Goal: Communication & Community: Answer question/provide support

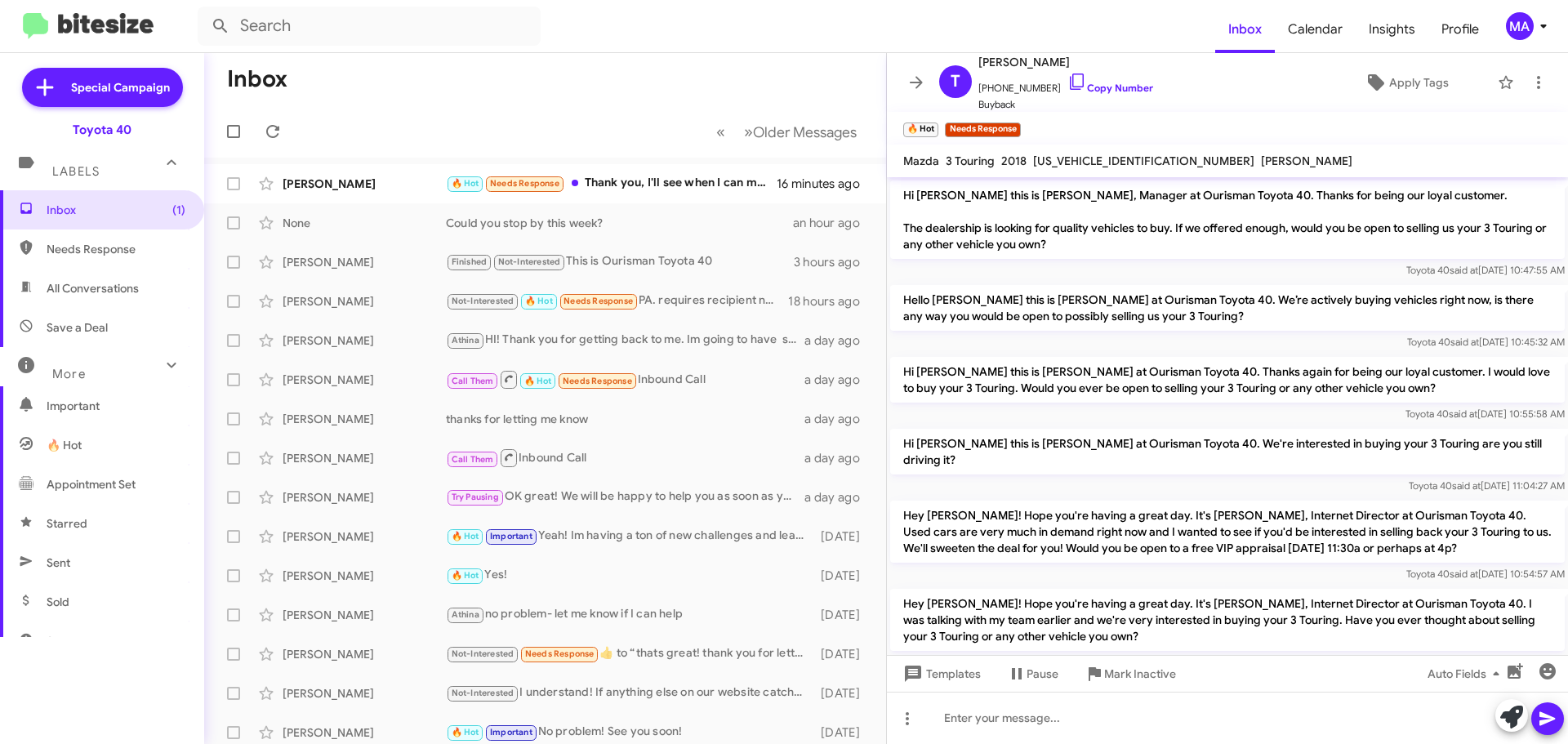
scroll to position [564, 0]
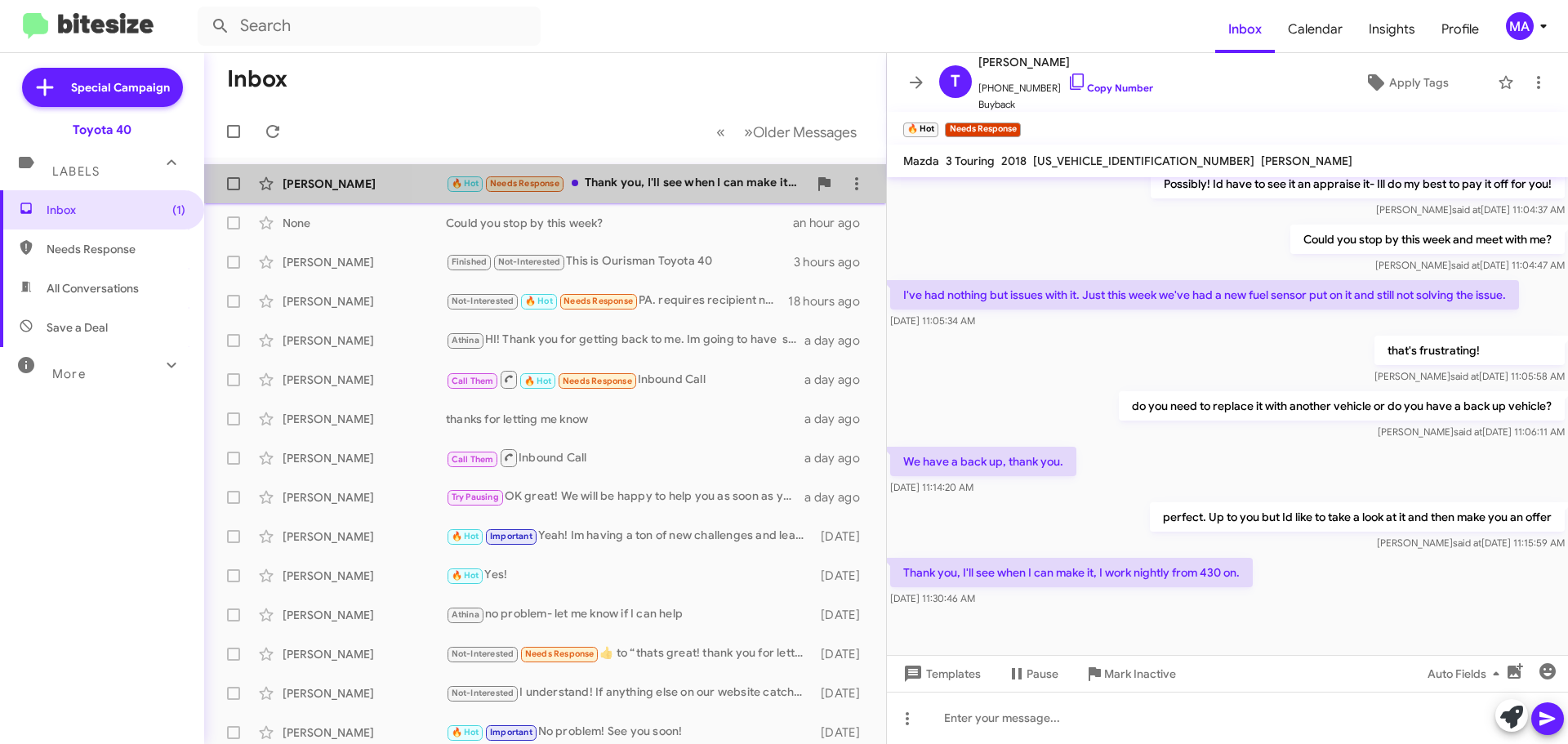
click at [675, 189] on div "🔥 Hot Needs Response Thank you, I'll see when I can make it, I work nightly fro…" at bounding box center [627, 183] width 362 height 19
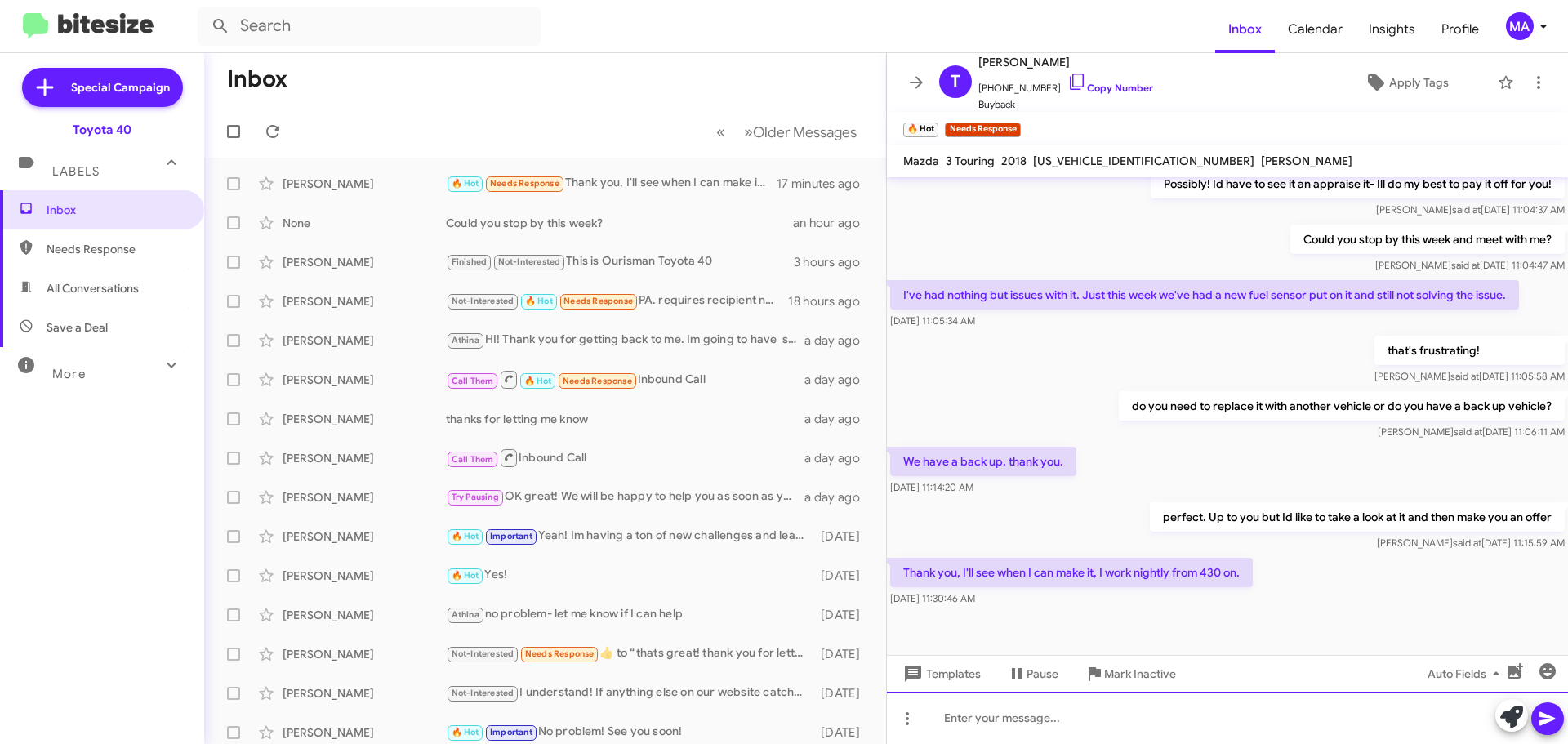
click at [1074, 727] on div at bounding box center [1227, 718] width 681 height 52
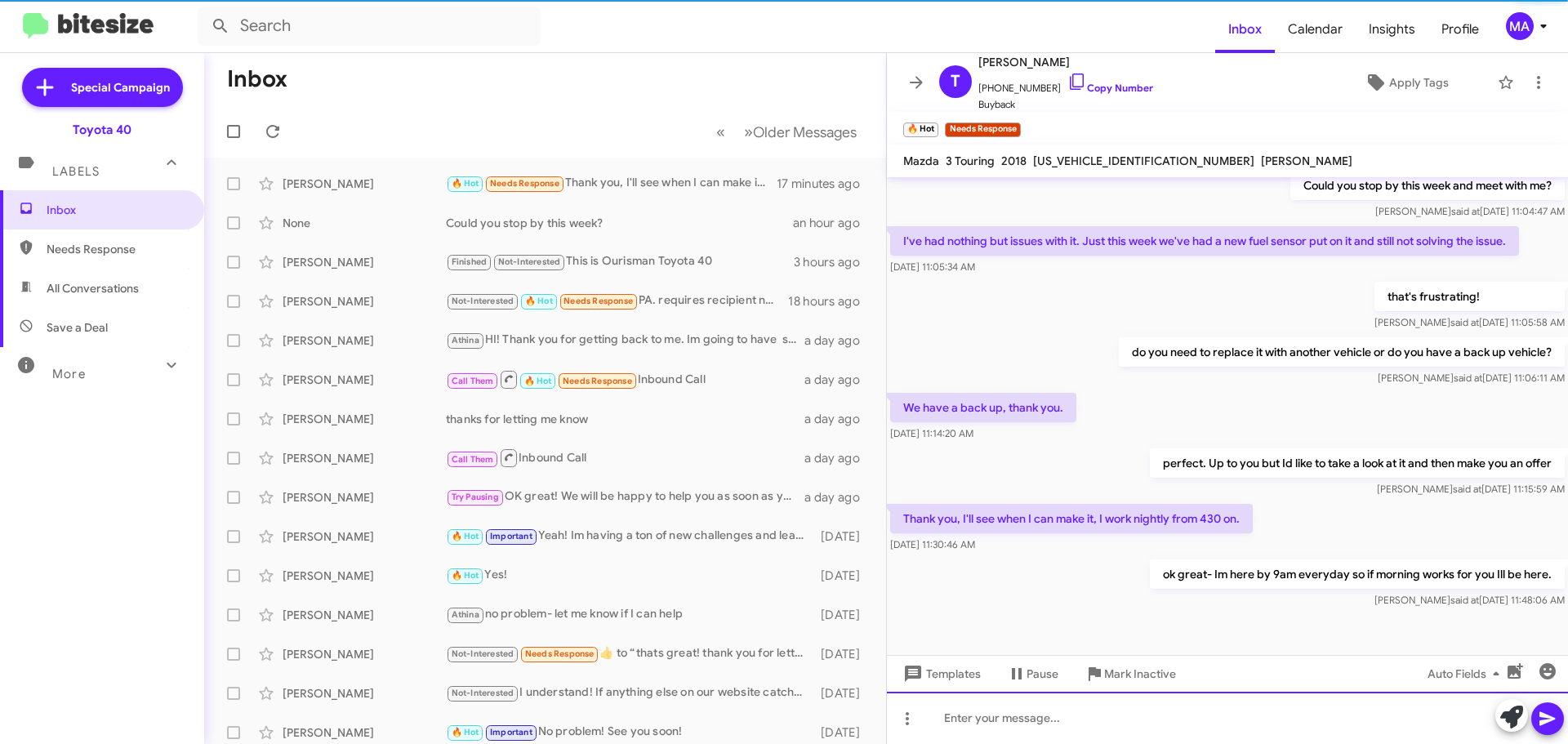
scroll to position [624, 0]
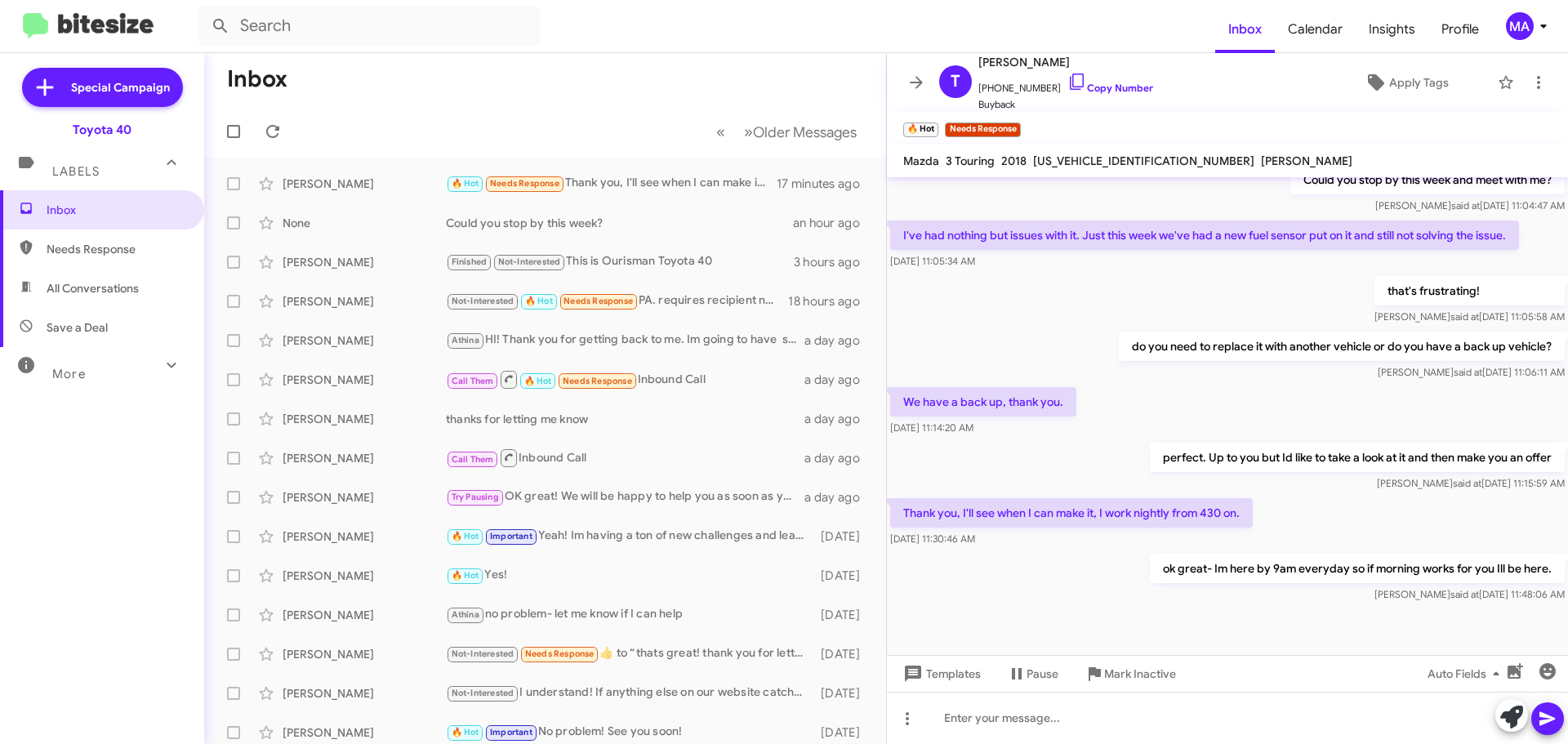
click at [112, 324] on span "Save a Deal" at bounding box center [102, 328] width 205 height 39
type input "in:not-interested"
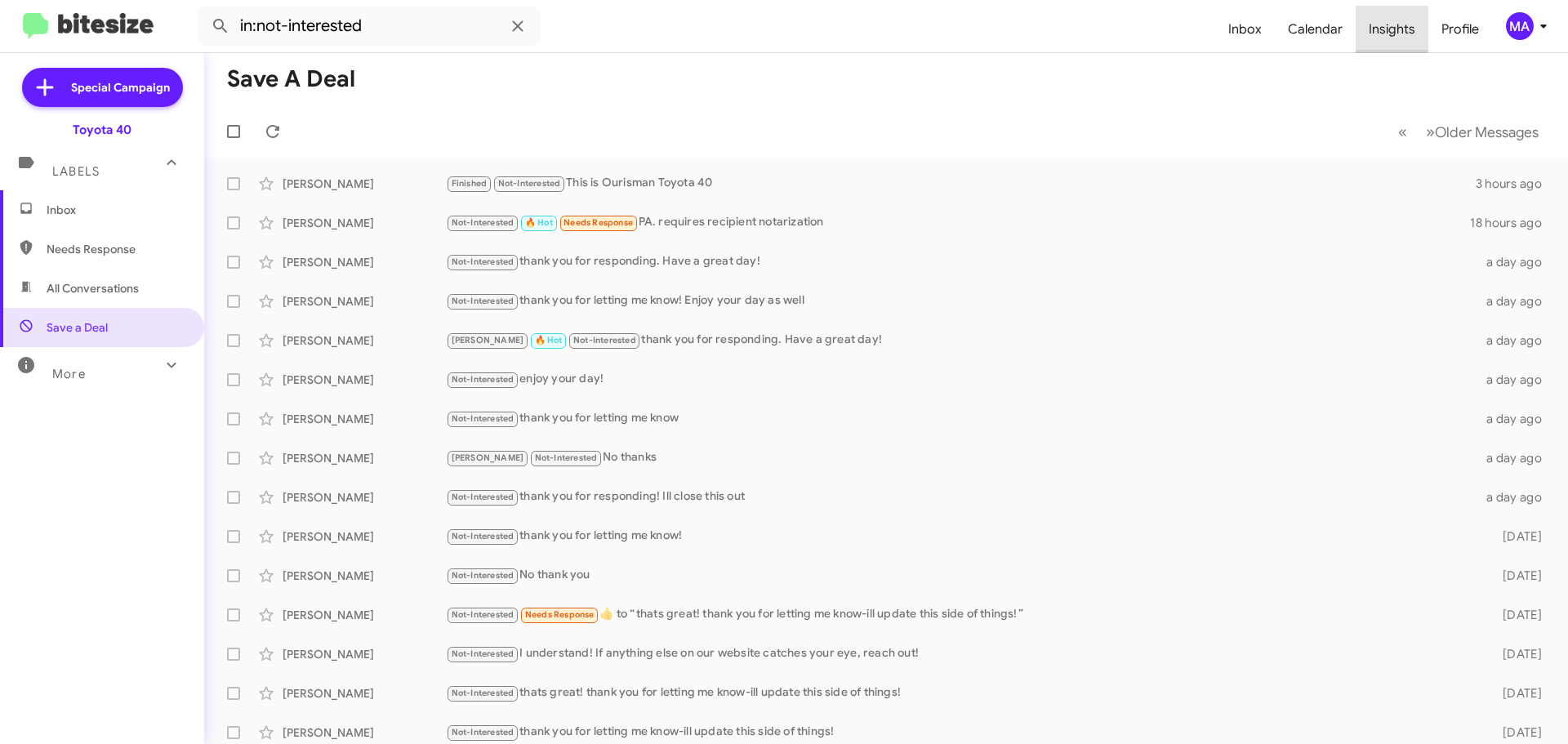
click at [1391, 25] on span "Insights" at bounding box center [1392, 29] width 72 height 47
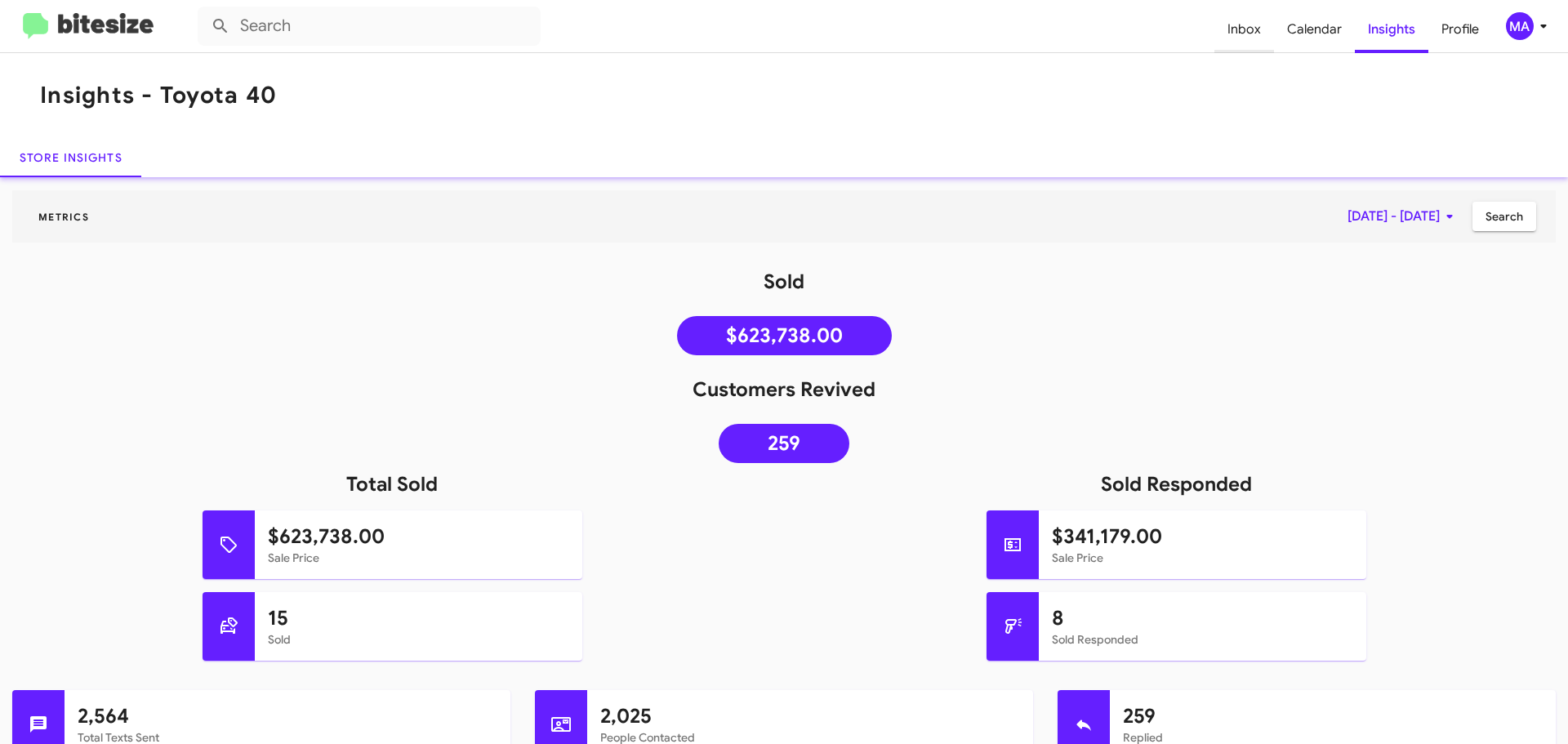
drag, startPoint x: 1235, startPoint y: 40, endPoint x: 1228, endPoint y: 35, distance: 8.6
click at [1235, 40] on span "Inbox" at bounding box center [1244, 29] width 60 height 47
